Goal: Navigation & Orientation: Find specific page/section

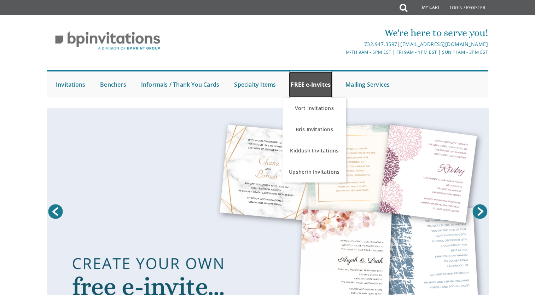
click at [309, 82] on link "FREE e-Invites" at bounding box center [310, 84] width 43 height 26
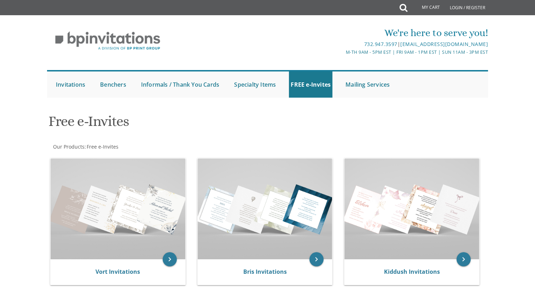
click at [323, 149] on div "Free e-Invites Our Products : Free e-Invites Browse these categories under "Fre…" at bounding box center [267, 271] width 441 height 327
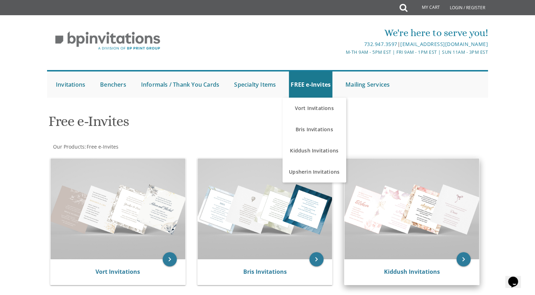
click at [420, 214] on img at bounding box center [411, 208] width 135 height 101
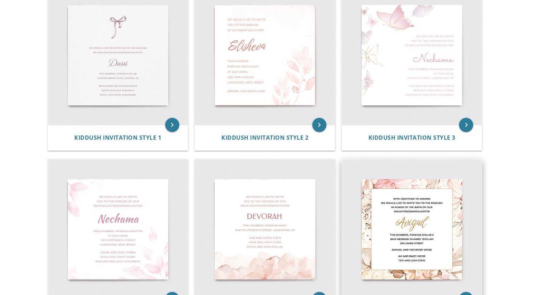
scroll to position [177, 0]
